Goal: Transaction & Acquisition: Purchase product/service

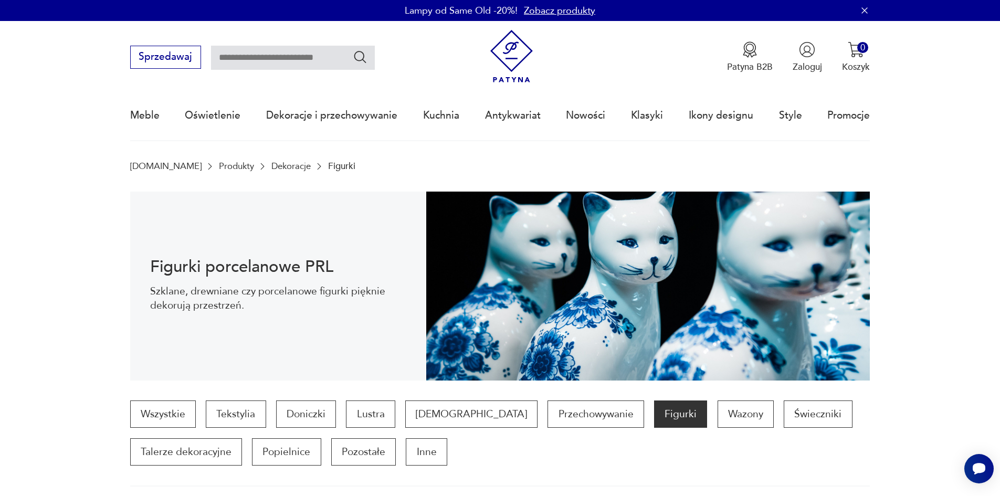
click at [285, 66] on input "text" at bounding box center [293, 58] width 164 height 24
type input "**********"
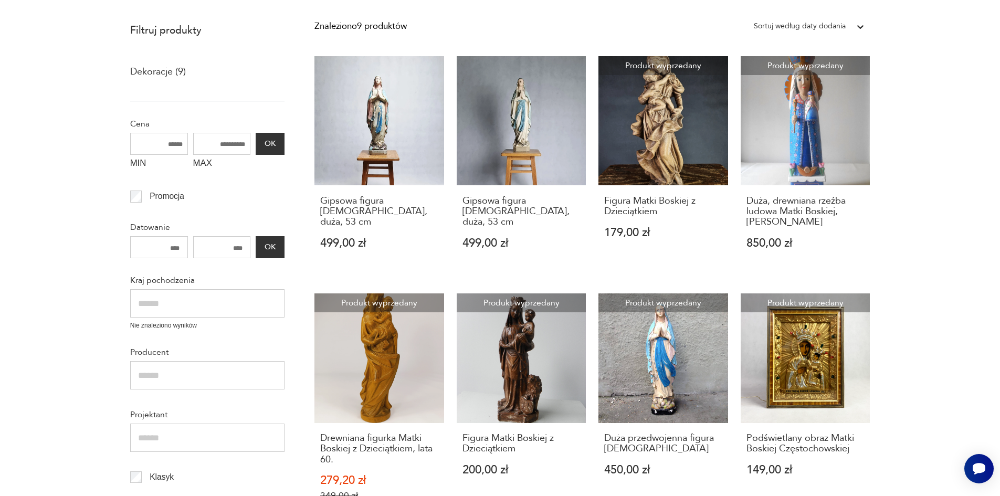
scroll to position [8, 0]
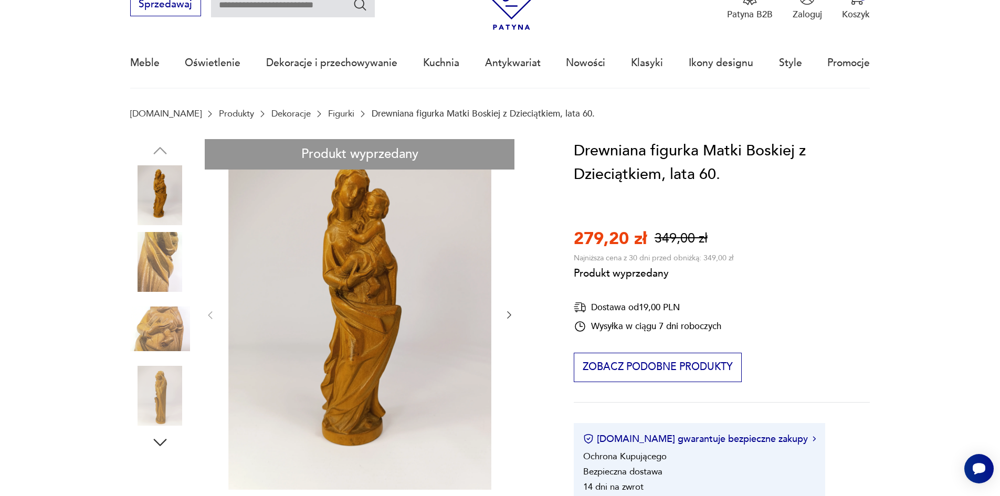
click at [155, 259] on div "Produkt wyprzedany Opis produktu Drewniana ozdobna figurka Matki Boskiej z Dzie…" at bounding box center [337, 439] width 414 height 601
click at [161, 320] on div "Produkt wyprzedany Opis produktu Drewniana ozdobna figurka Matki Boskiej z Dzie…" at bounding box center [337, 439] width 414 height 601
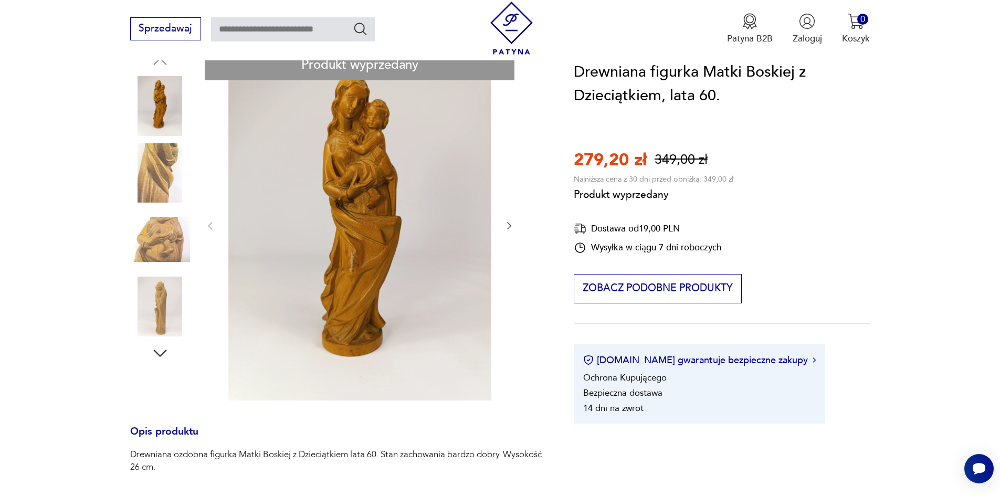
scroll to position [157, 0]
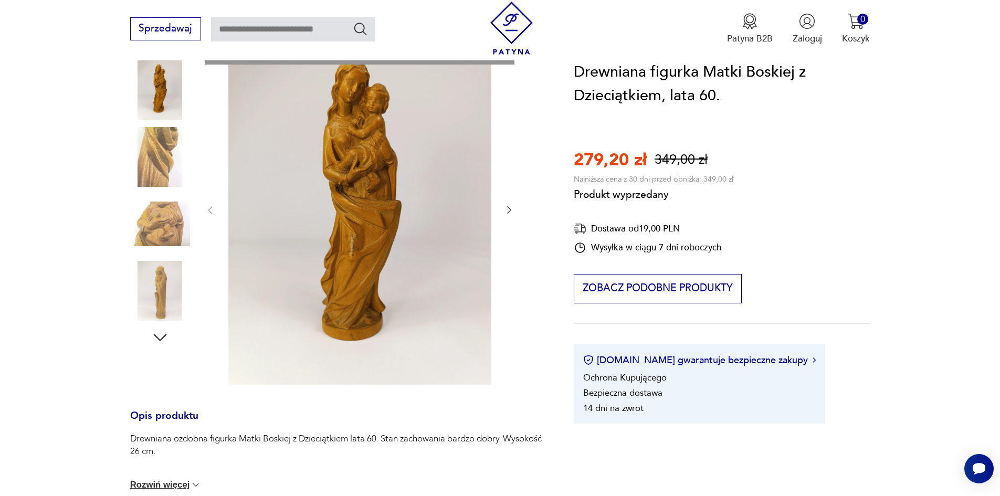
click at [167, 281] on div "Produkt wyprzedany Opis produktu Drewniana ozdobna figurka Matki Boskiej z Dzie…" at bounding box center [337, 334] width 414 height 601
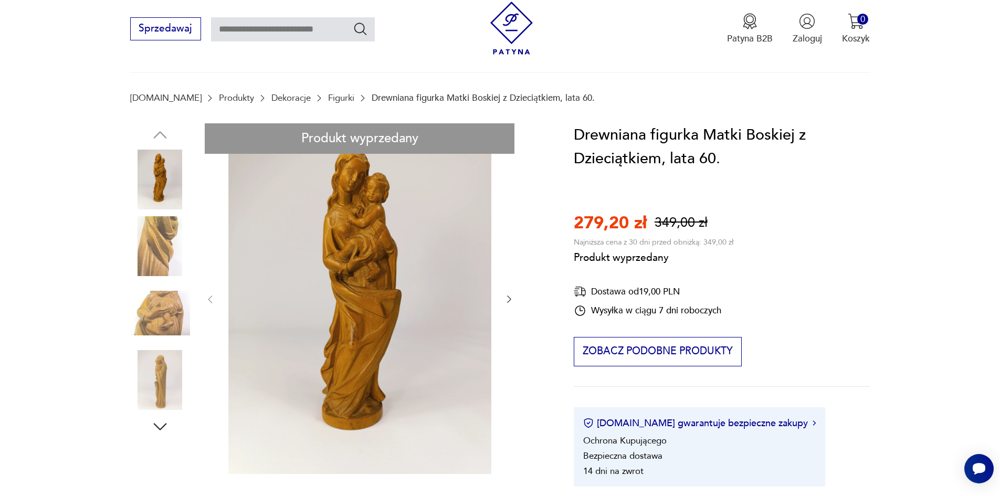
scroll to position [52, 0]
